Goal: Information Seeking & Learning: Learn about a topic

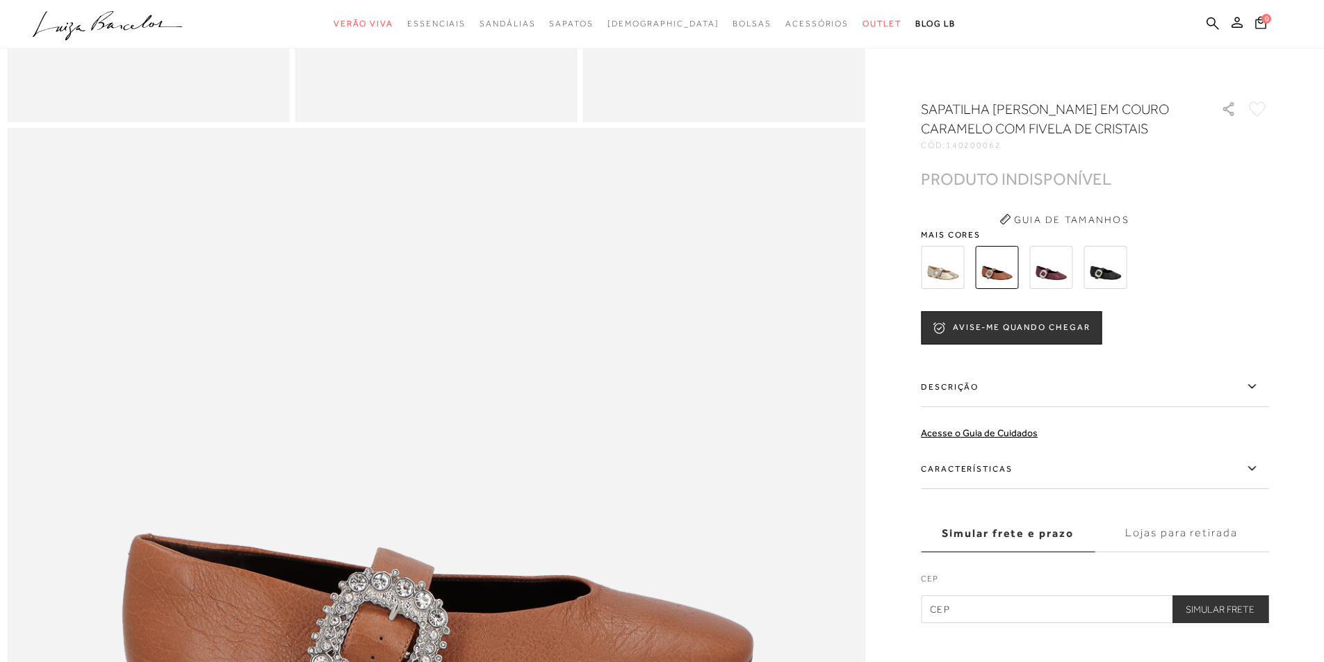
scroll to position [904, 0]
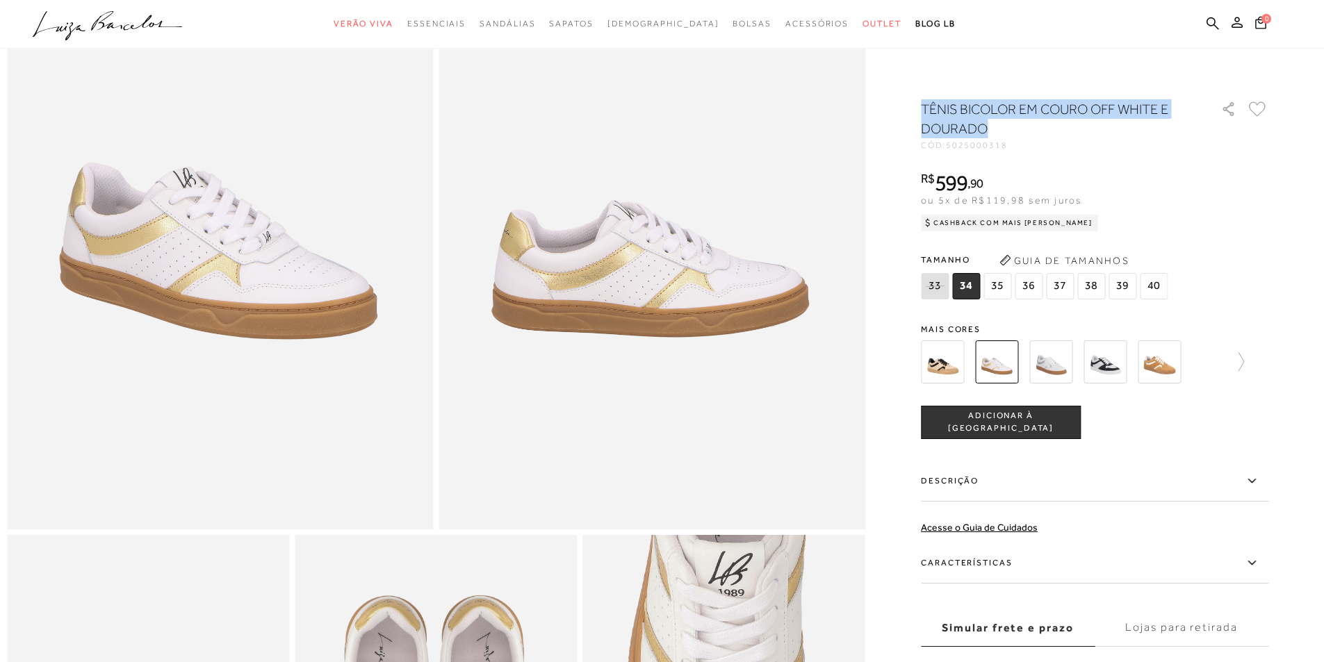
drag, startPoint x: 929, startPoint y: 109, endPoint x: 1024, endPoint y: 133, distance: 97.6
click at [1027, 133] on h1 "TÊNIS BICOLOR EM COURO OFF WHITE E DOURADO" at bounding box center [1051, 118] width 261 height 39
copy h1 "TÊNIS BICOLOR EM COURO OFF WHITE E DOURADO"
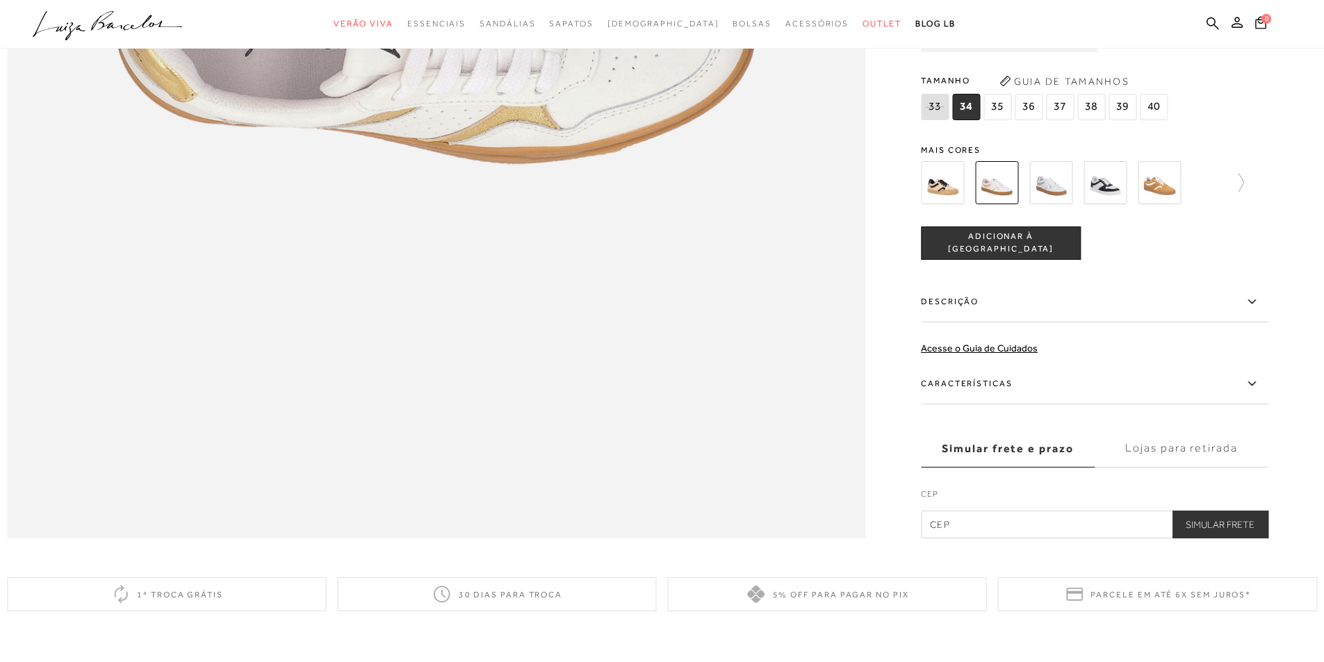
scroll to position [1946, 0]
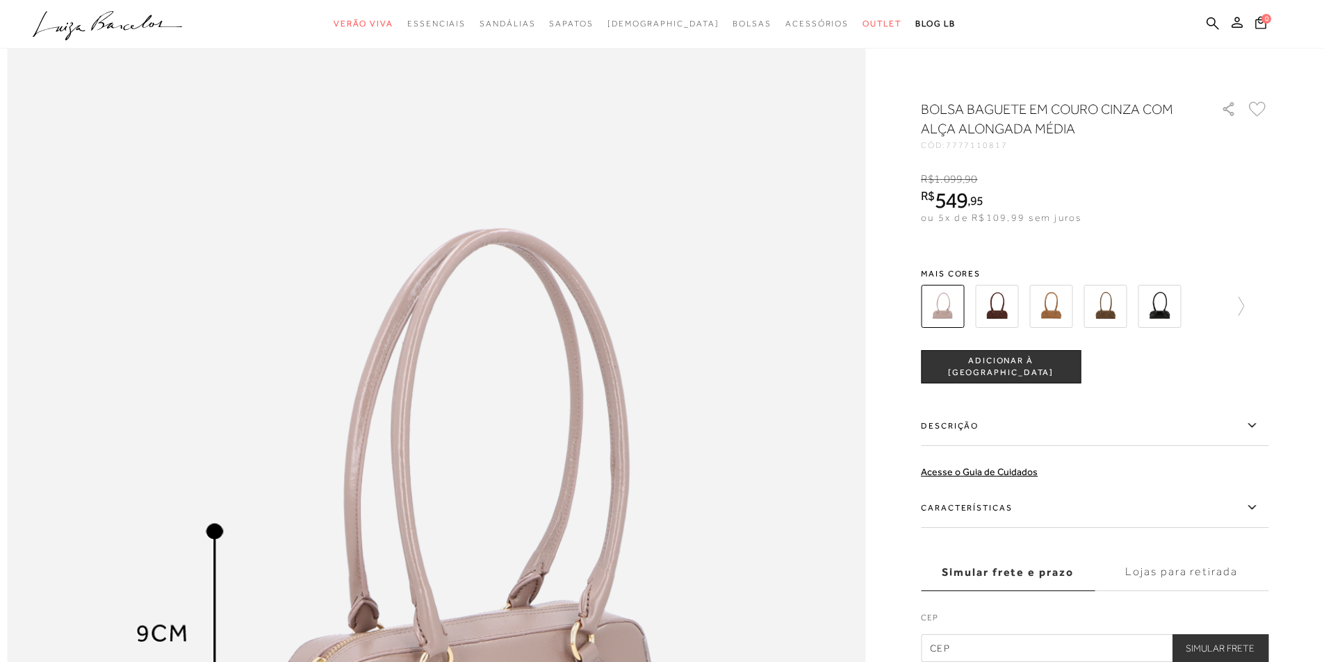
scroll to position [1043, 0]
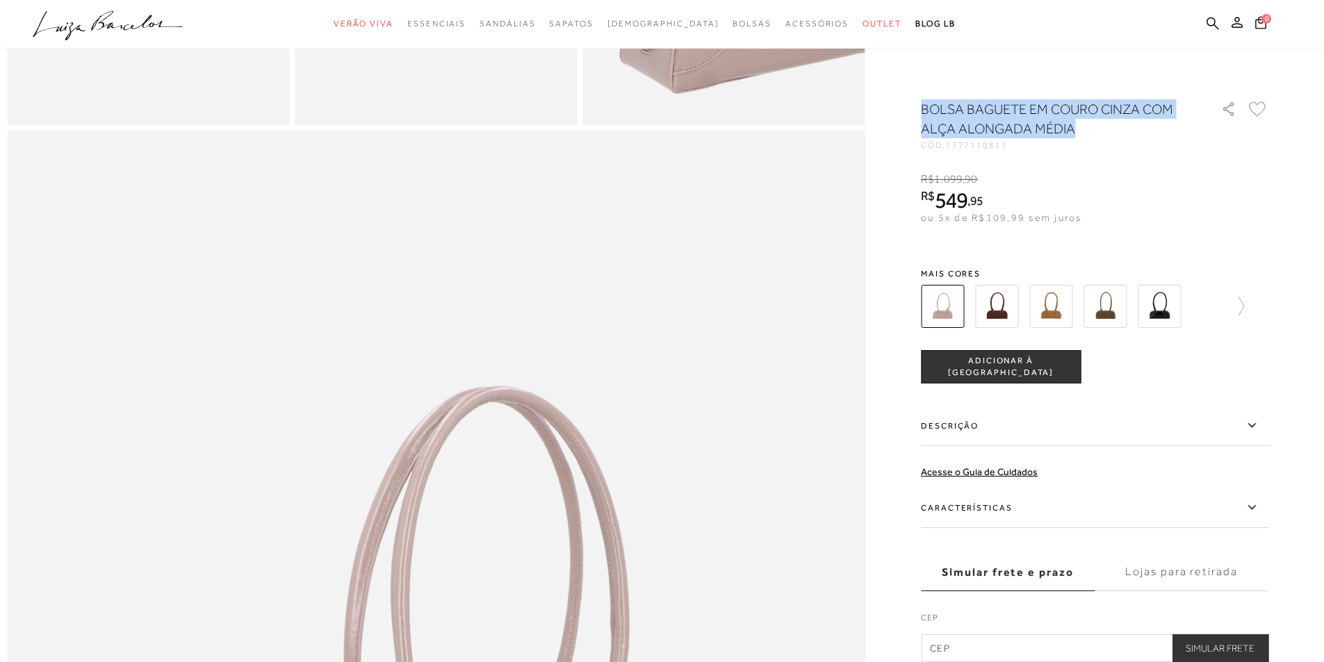
drag, startPoint x: 926, startPoint y: 105, endPoint x: 1091, endPoint y: 131, distance: 166.7
click at [1091, 131] on h1 "BOLSA BAGUETE EM COURO CINZA COM ALÇA ALONGADA MÉDIA" at bounding box center [1051, 118] width 261 height 39
copy h1 "BOLSA BAGUETE EM COURO CINZA COM ALÇA ALONGADA MÉDIA"
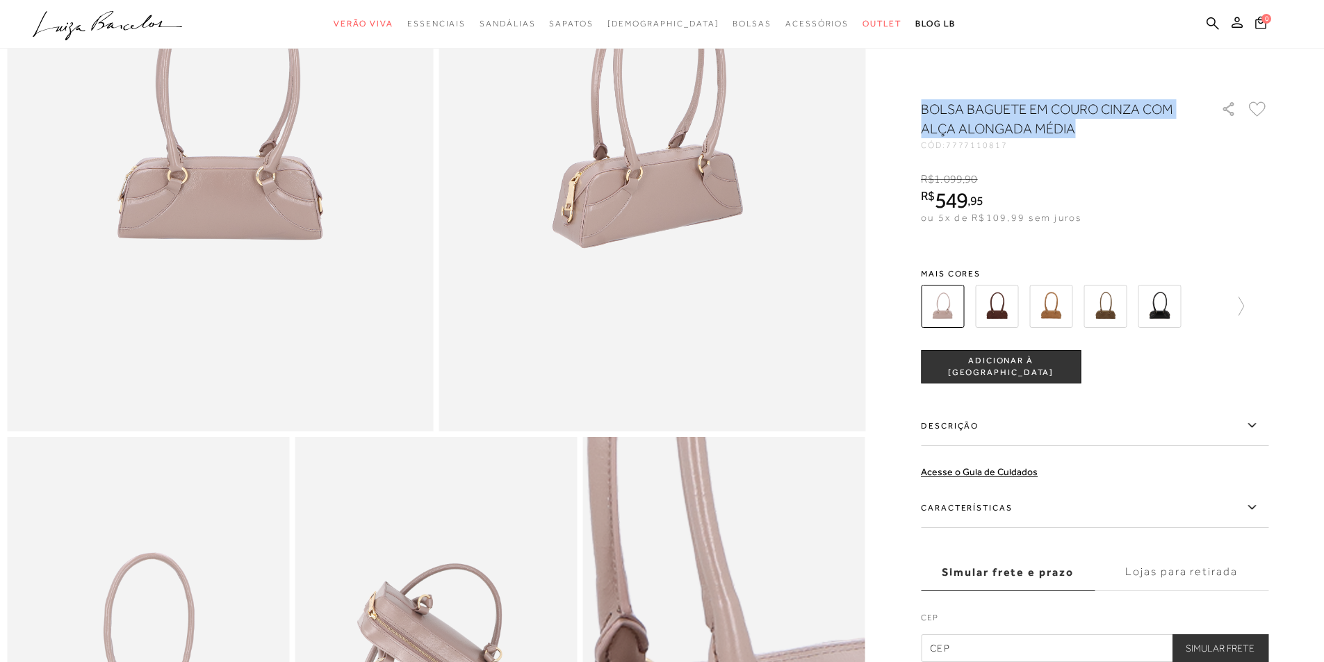
scroll to position [0, 0]
